Goal: Find specific page/section: Find specific page/section

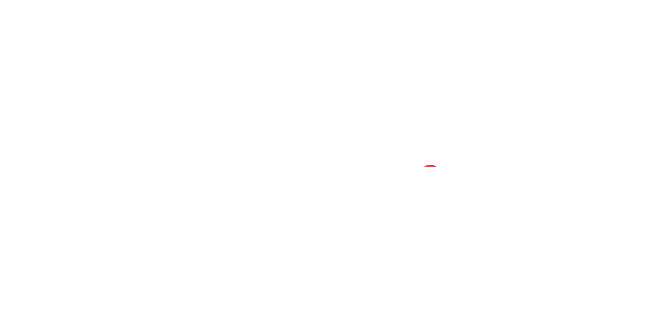
scroll to position [35, 0]
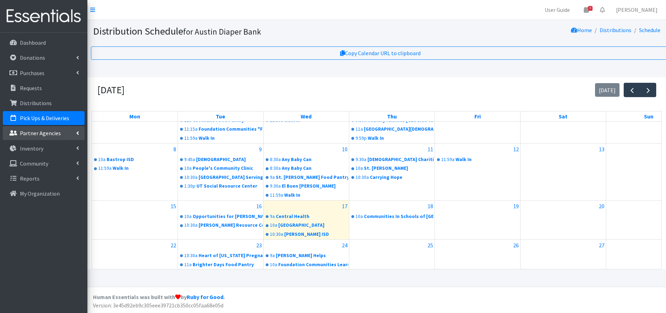
click at [43, 137] on link "Partner Agencies" at bounding box center [44, 133] width 82 height 14
click at [42, 150] on link "All Partners" at bounding box center [44, 149] width 82 height 14
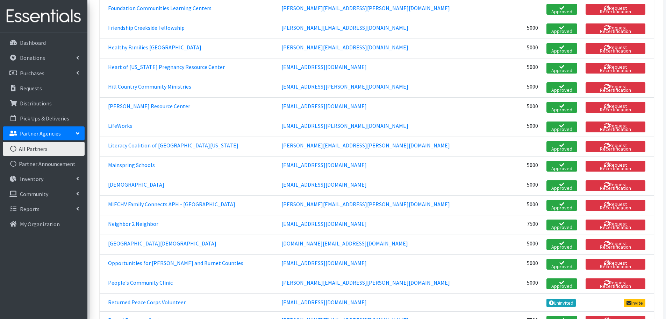
scroll to position [664, 0]
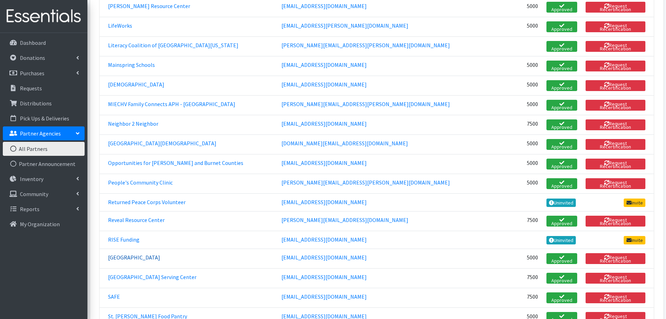
click at [124, 254] on link "[GEOGRAPHIC_DATA]" at bounding box center [134, 257] width 52 height 7
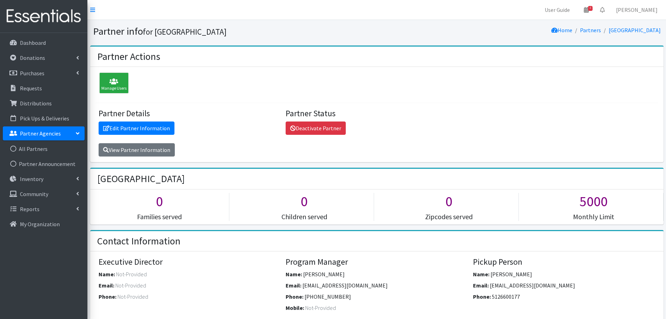
scroll to position [35, 0]
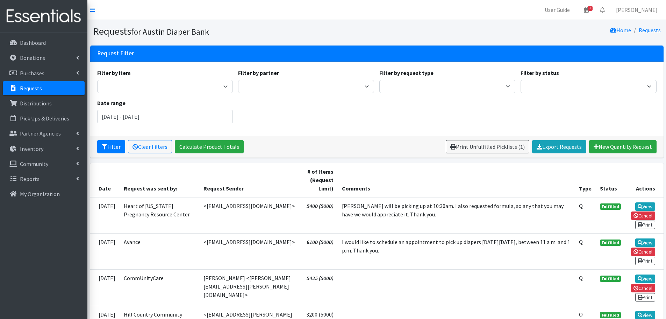
click at [28, 87] on p "Requests" at bounding box center [31, 88] width 22 height 7
